Goal: Task Accomplishment & Management: Manage account settings

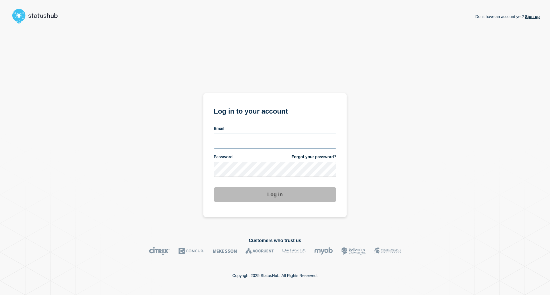
type input "[EMAIL_ADDRESS][DOMAIN_NAME]"
click at [267, 197] on button "Log in" at bounding box center [275, 194] width 123 height 15
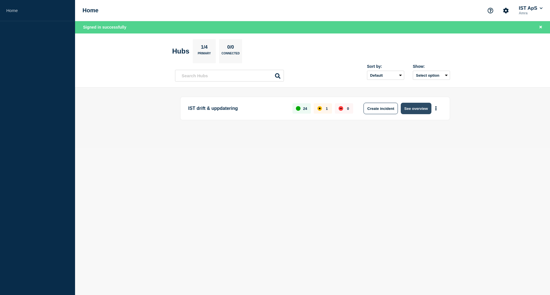
click at [409, 109] on button "See overview" at bounding box center [416, 108] width 30 height 11
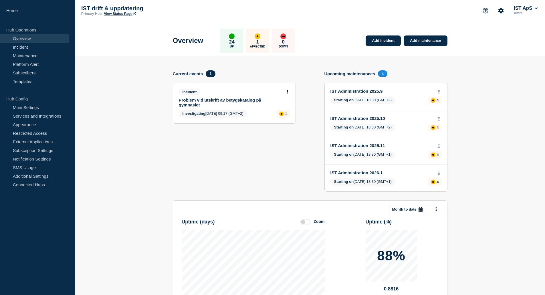
click at [203, 107] on link "Problem vid utskrift av betygskatalog på gymnasiet" at bounding box center [230, 103] width 103 height 10
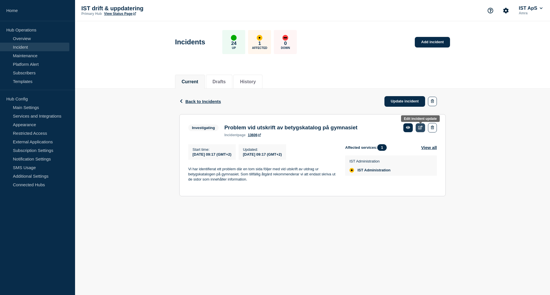
click at [419, 128] on icon at bounding box center [420, 128] width 4 height 4
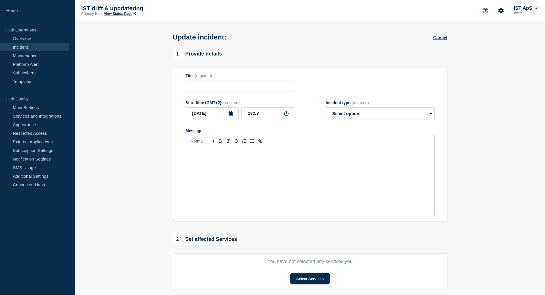
type input "Problem vid utskrift av betygskatalog på gymnasiet"
type input "[DATE]"
type input "09:17"
select select "investigating"
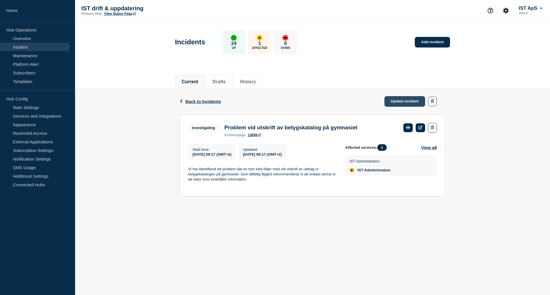
click at [395, 102] on link "Update incident" at bounding box center [404, 101] width 41 height 11
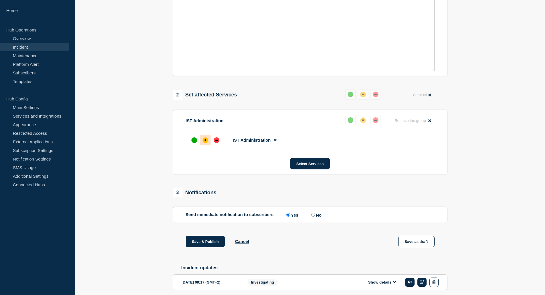
scroll to position [179, 0]
